Goal: Information Seeking & Learning: Learn about a topic

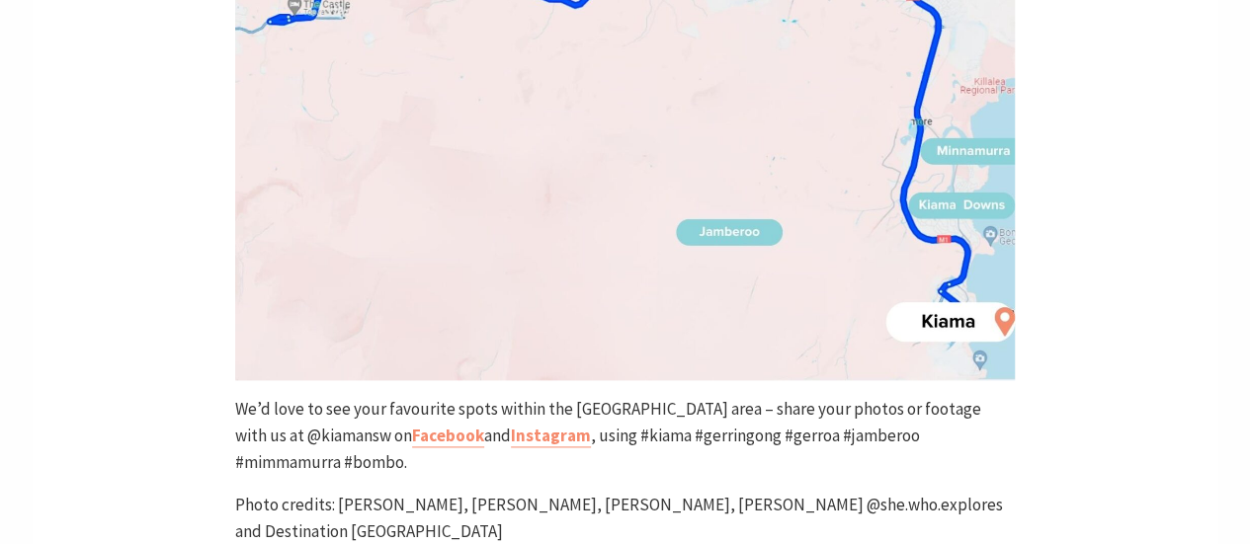
scroll to position [12334, 0]
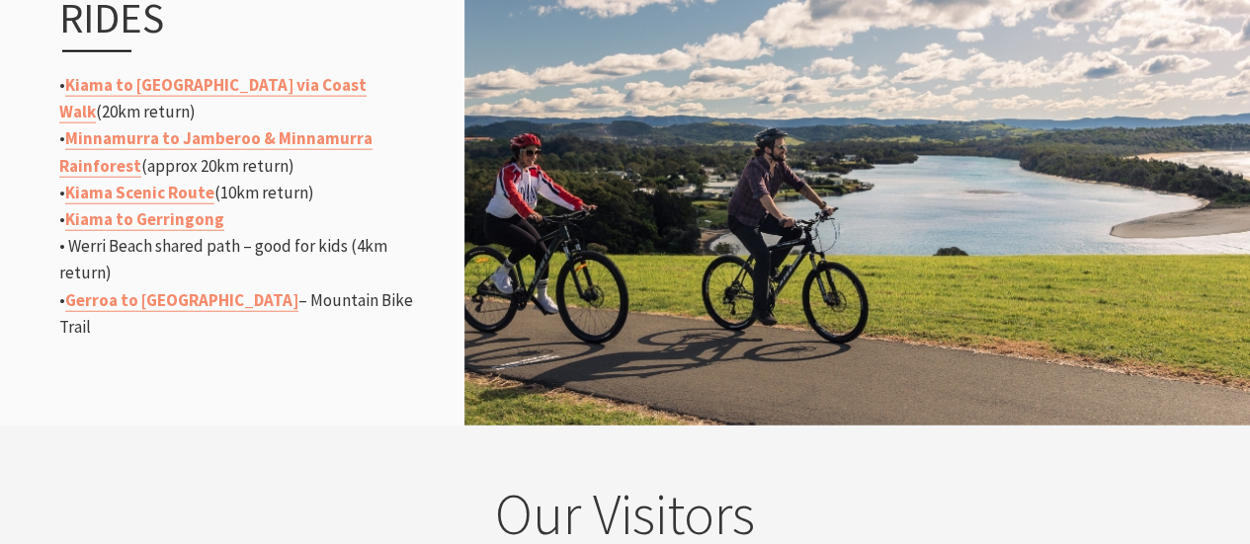
scroll to position [2407, 0]
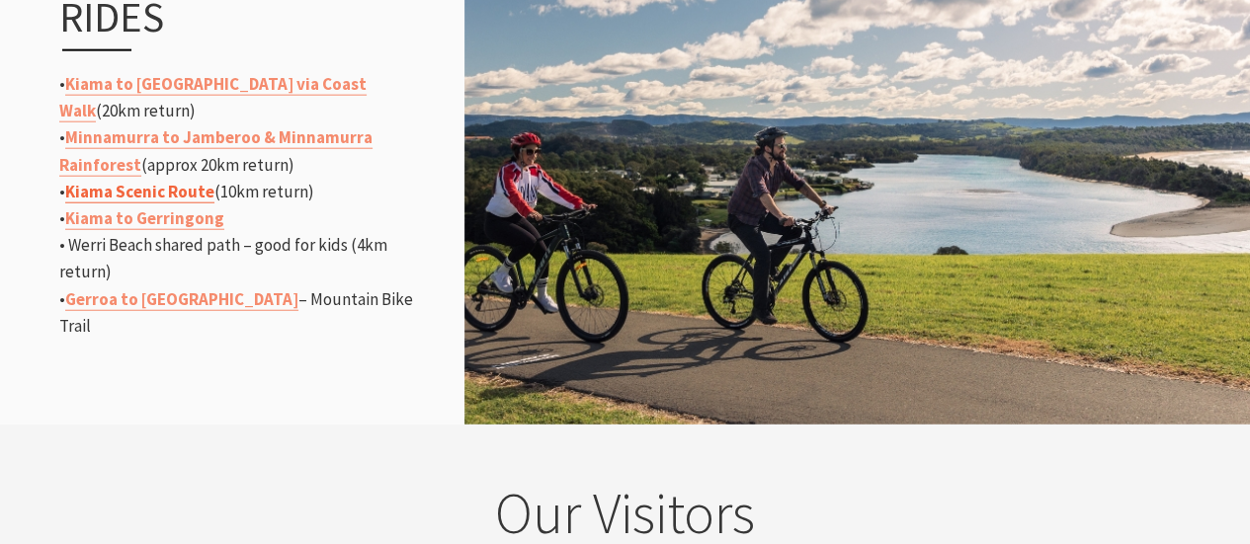
click at [186, 188] on link "Kiama Scenic Route" at bounding box center [139, 192] width 149 height 23
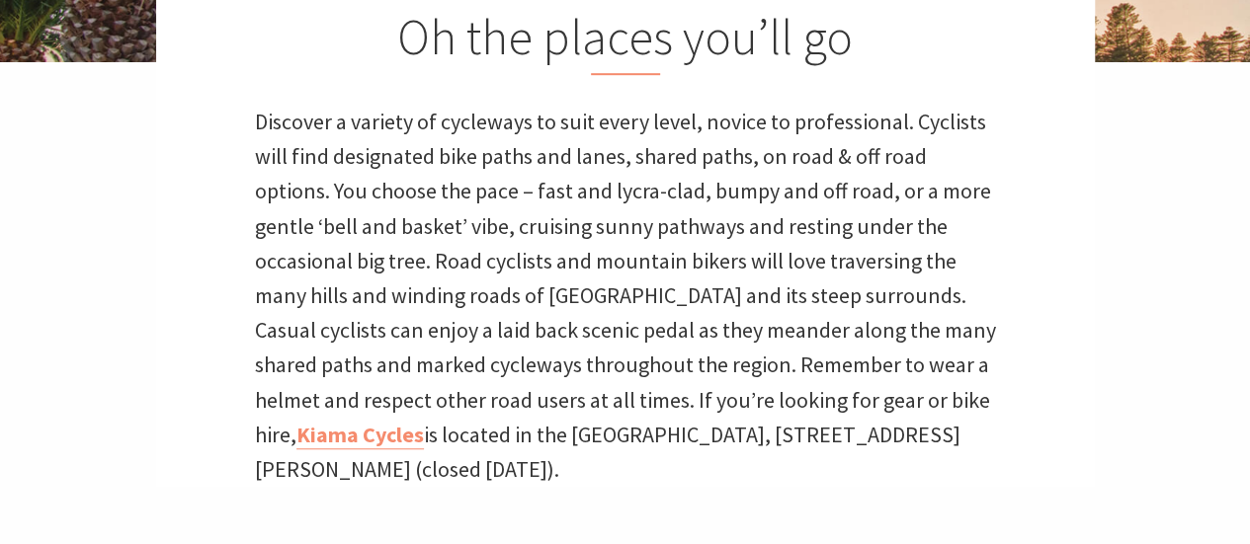
scroll to position [662, 0]
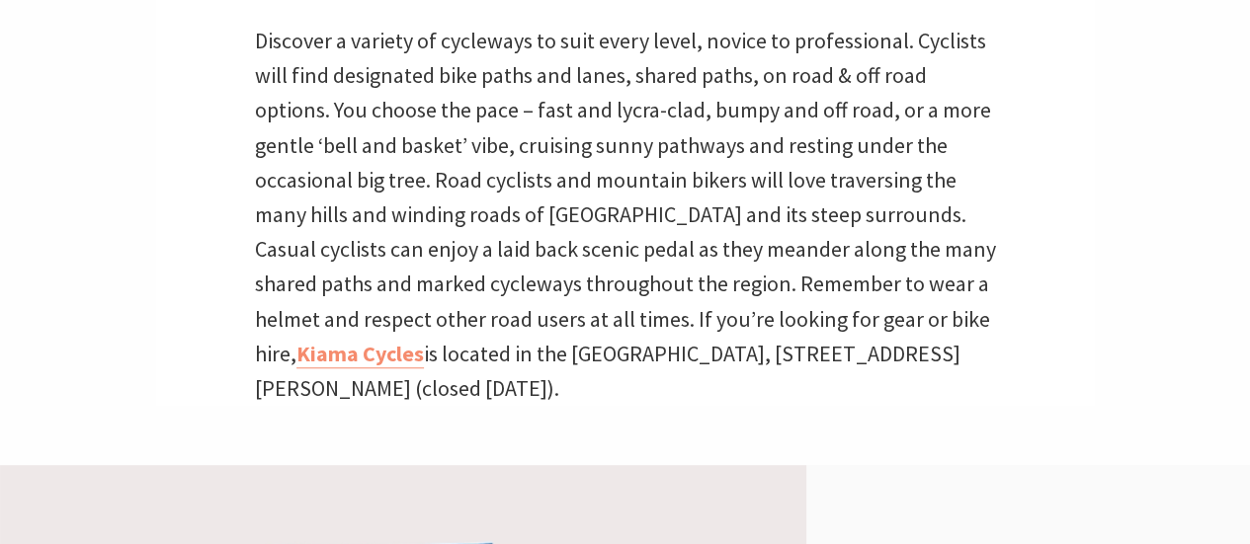
click at [318, 372] on p "Discover a variety of cycleways to suit every level, novice to professional. Cy…" at bounding box center [625, 215] width 741 height 382
click at [338, 353] on link "Kiama Cycles" at bounding box center [359, 354] width 127 height 29
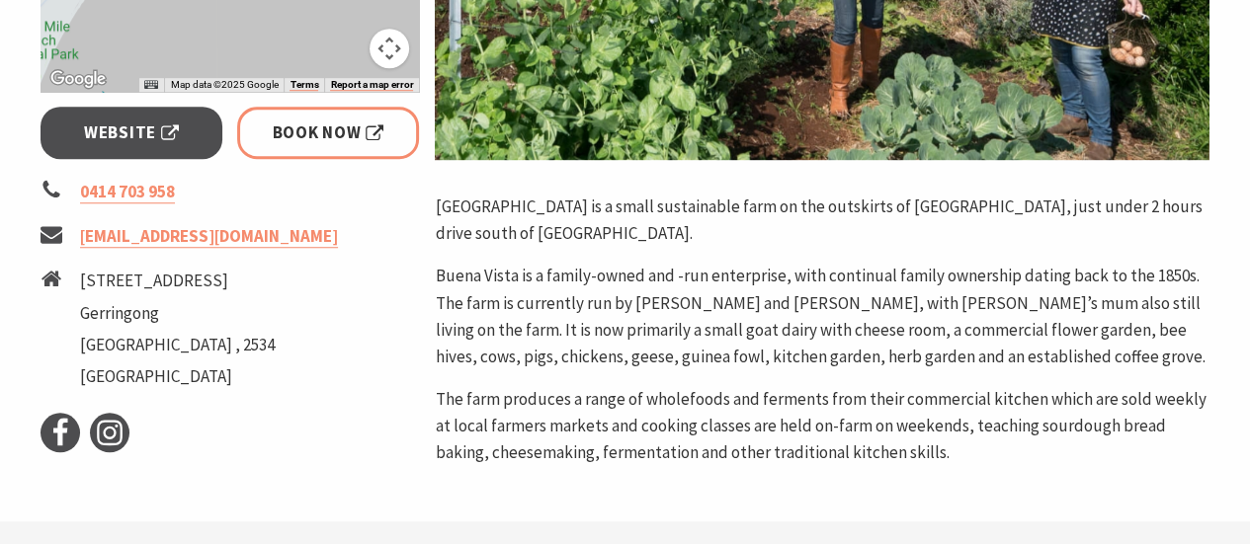
scroll to position [717, 0]
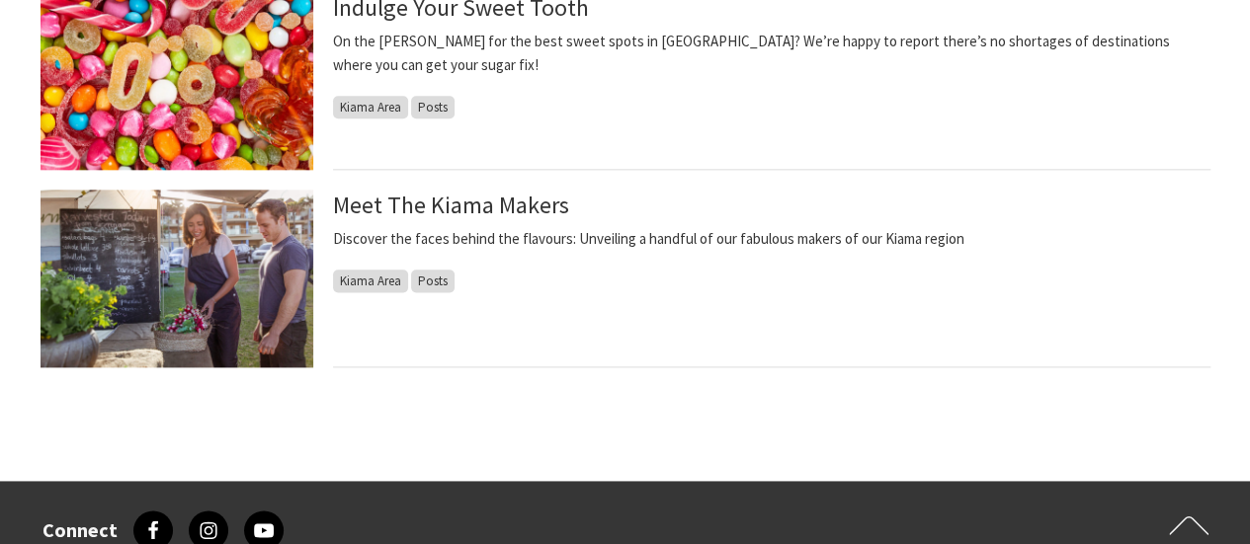
scroll to position [1116, 0]
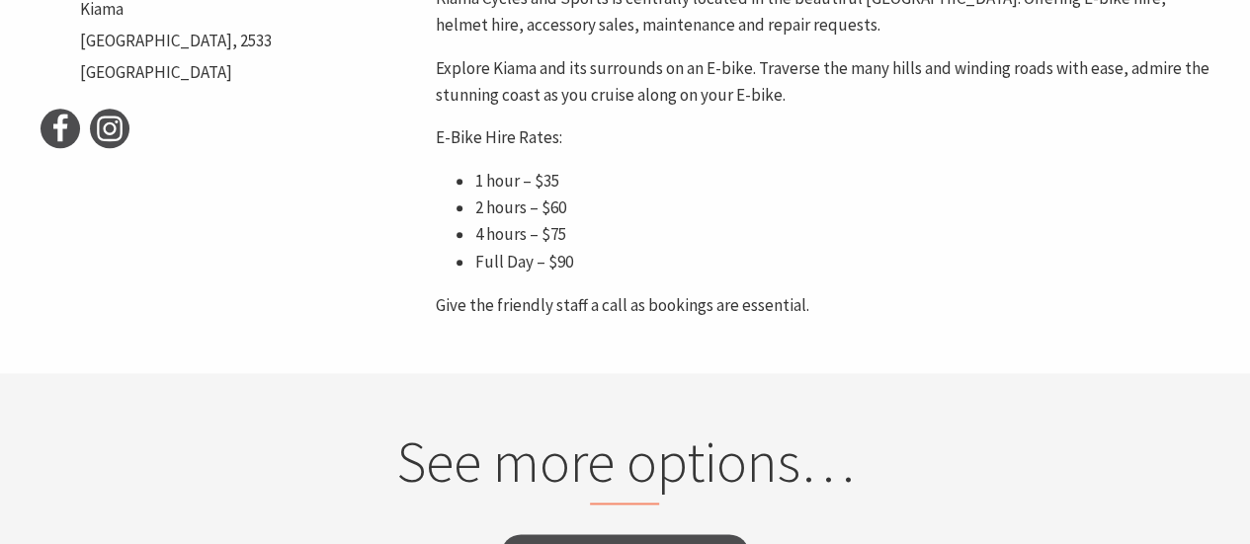
scroll to position [1019, 0]
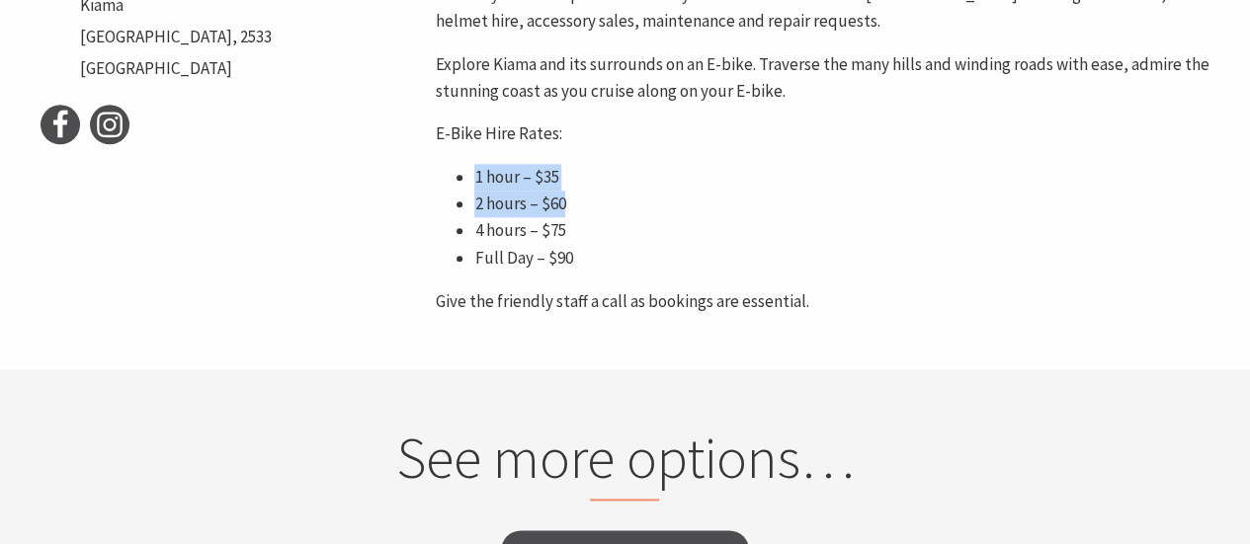
drag, startPoint x: 466, startPoint y: 174, endPoint x: 569, endPoint y: 201, distance: 106.2
click at [569, 201] on ul "1 hour – $35 2 hours – $60 4 hours – $75 Full Day – $90" at bounding box center [822, 218] width 775 height 108
copy ul "1 hour – $35 2 hours – $60"
